Goal: Task Accomplishment & Management: Manage account settings

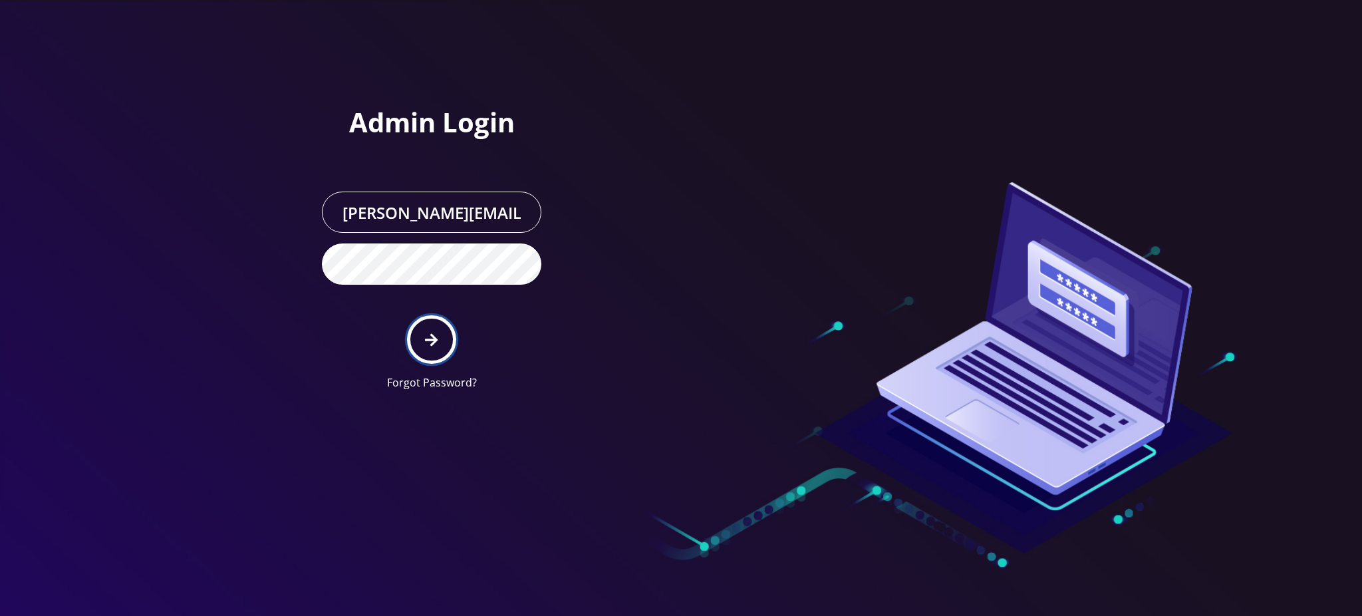
click at [431, 341] on icon "submit" at bounding box center [431, 340] width 13 height 15
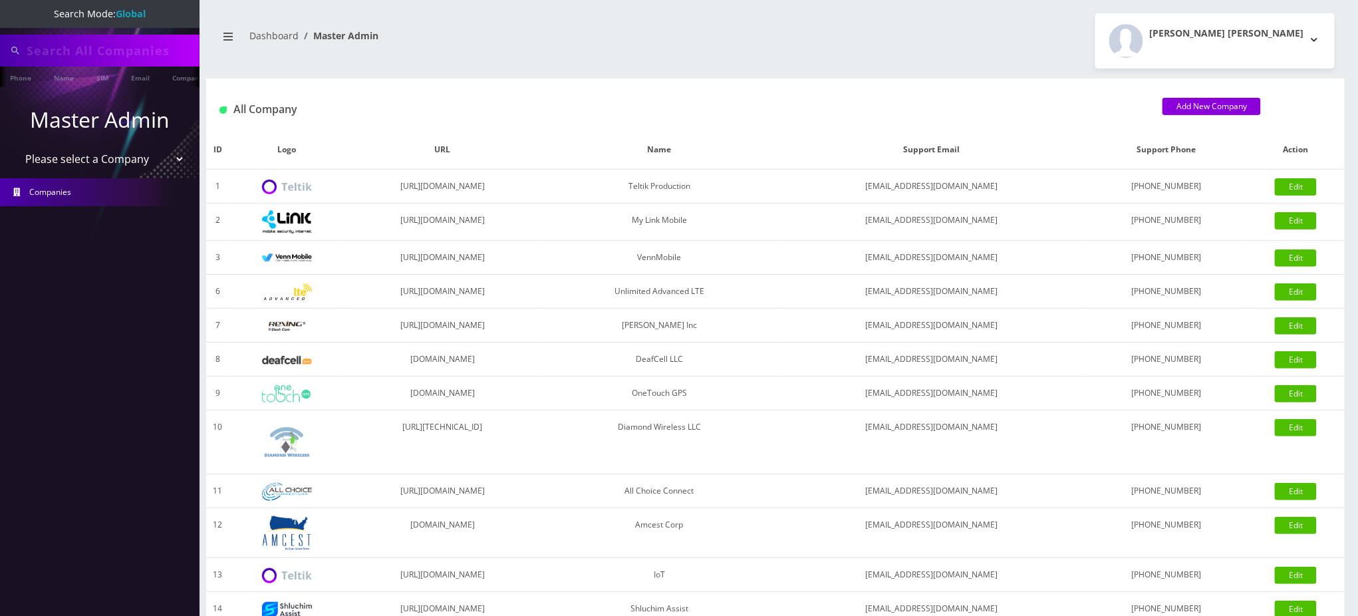
click at [111, 49] on input "text" at bounding box center [112, 50] width 170 height 25
type input "7185736198"
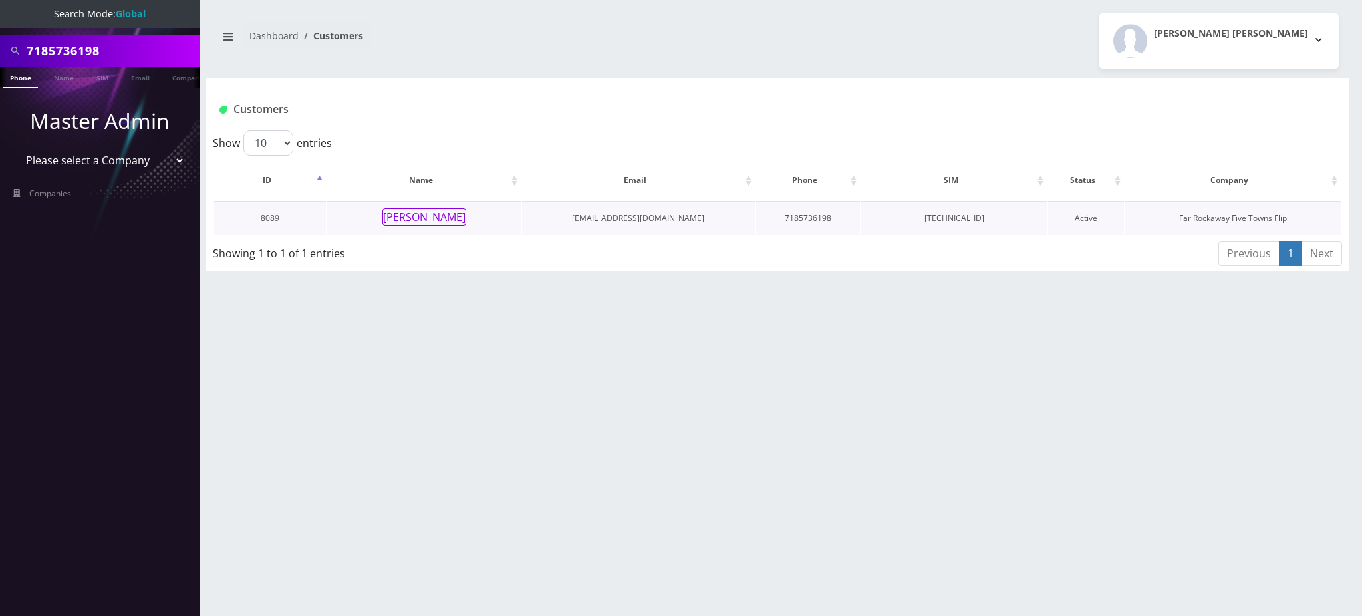
click at [428, 218] on button "[PERSON_NAME]" at bounding box center [424, 216] width 84 height 17
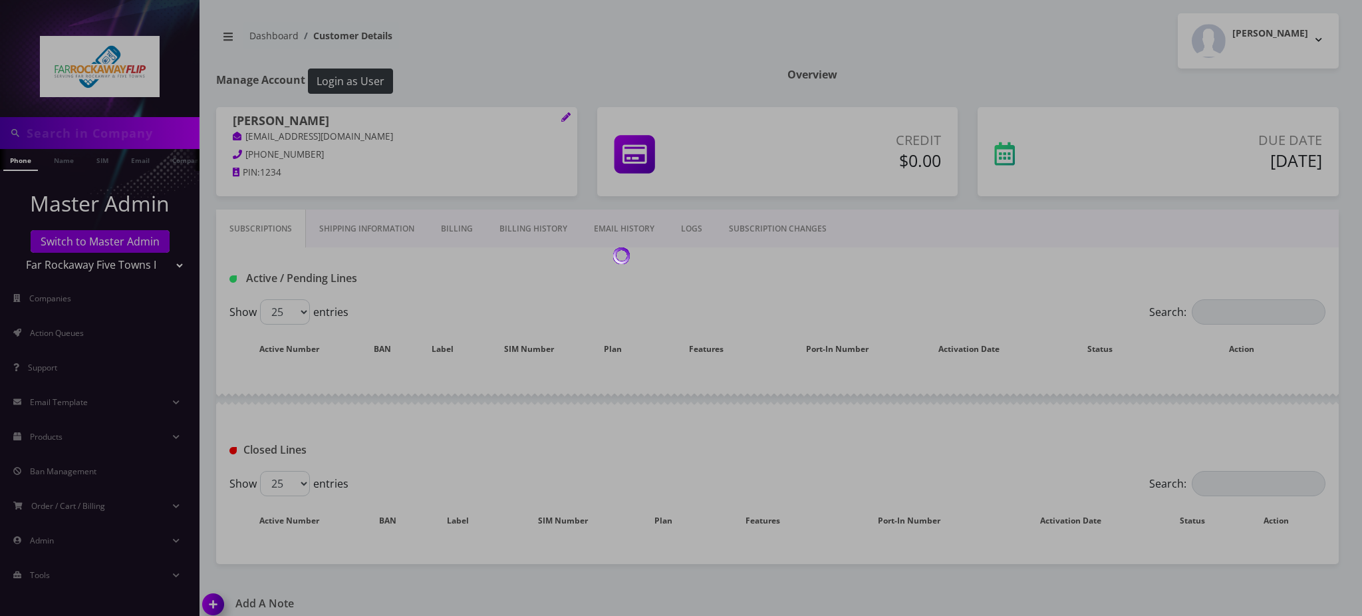
type input "7185736198"
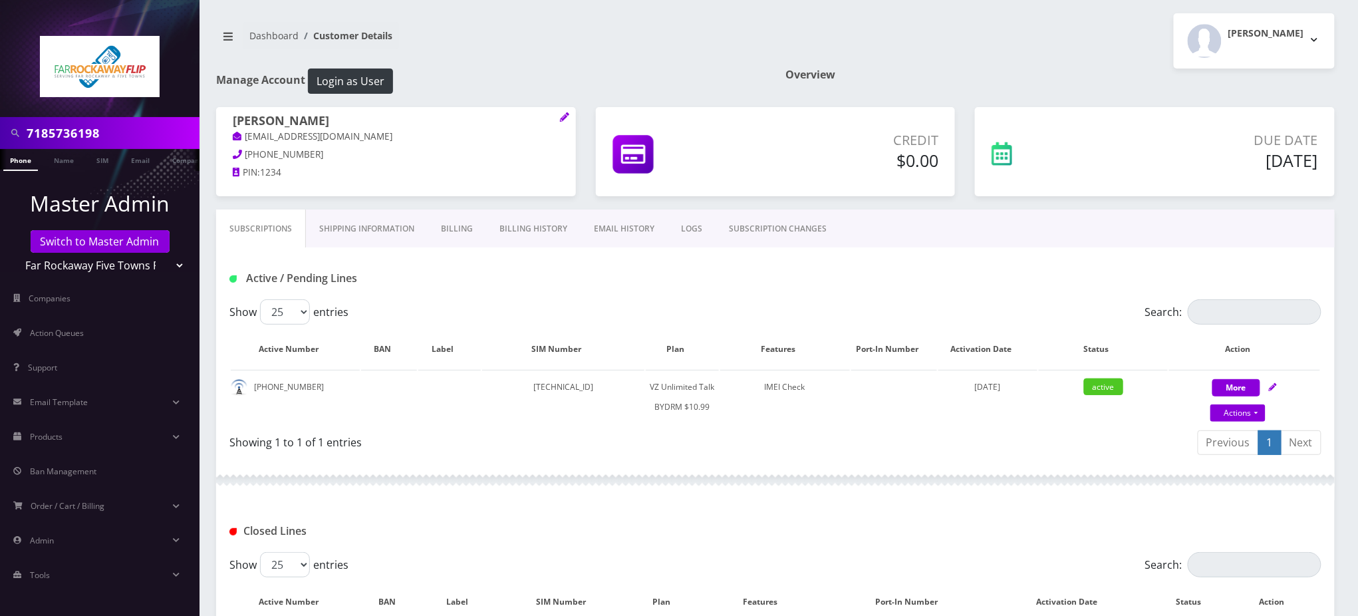
click at [90, 135] on input "7185736198" at bounding box center [112, 132] width 170 height 25
click at [90, 136] on input "7185736198" at bounding box center [112, 132] width 170 height 25
click at [777, 231] on link "SUBSCRIPTION CHANGES" at bounding box center [778, 229] width 124 height 39
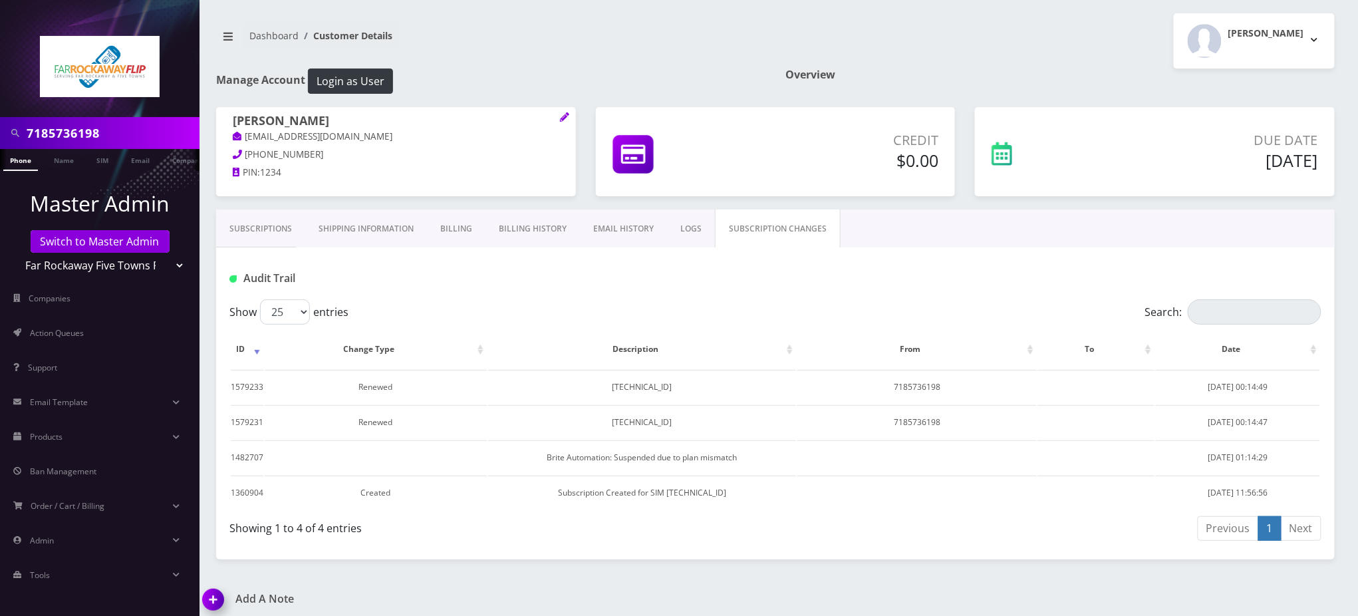
click at [283, 220] on link "Subscriptions" at bounding box center [260, 229] width 89 height 39
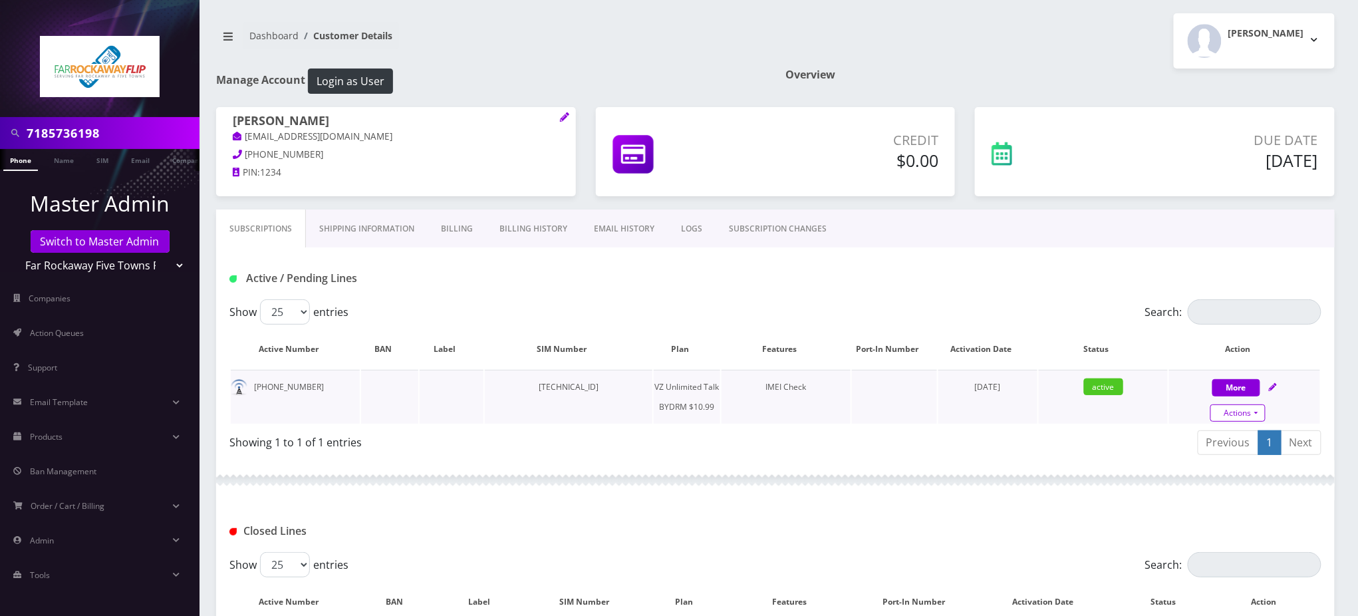
click at [1242, 406] on link "Actions" at bounding box center [1237, 412] width 55 height 17
select select "469"
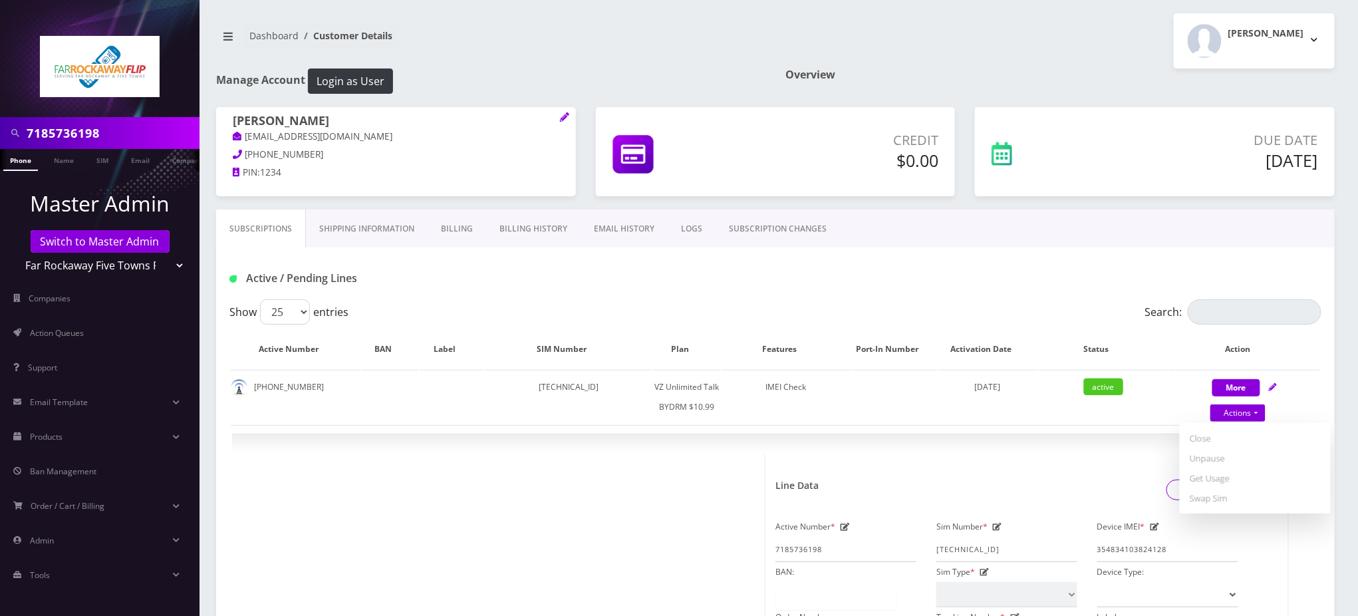
click at [968, 50] on div "[PERSON_NAME] Logout" at bounding box center [1060, 40] width 569 height 55
click at [667, 54] on nav "Dashboard Customer Details" at bounding box center [490, 41] width 549 height 38
